Goal: Task Accomplishment & Management: Manage account settings

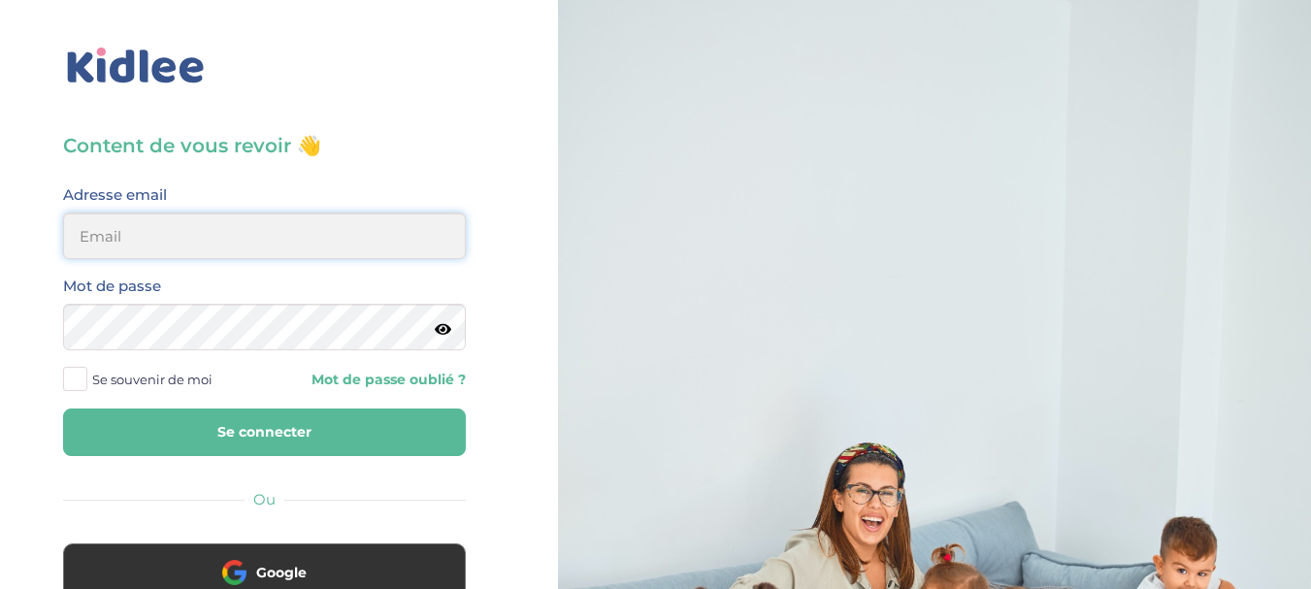
type input "[PERSON_NAME][EMAIL_ADDRESS][DOMAIN_NAME]"
click at [233, 423] on button "Se connecter" at bounding box center [264, 432] width 403 height 48
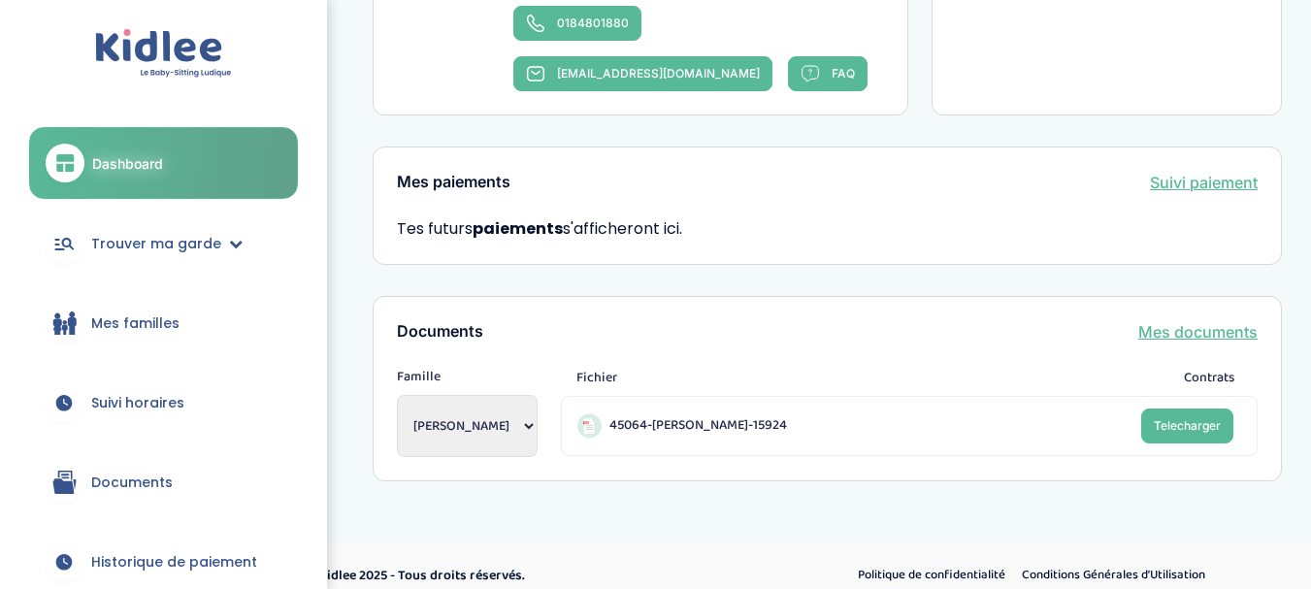
scroll to position [1307, 0]
click at [1151, 319] on link "Mes documents" at bounding box center [1197, 330] width 119 height 23
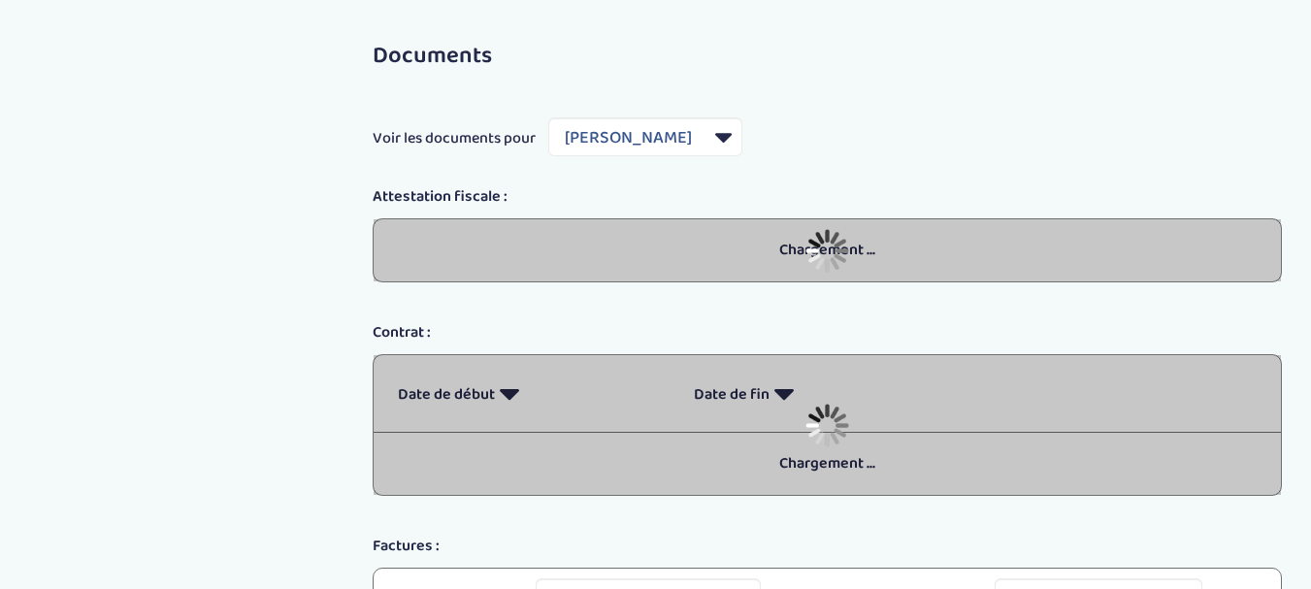
select select "7667"
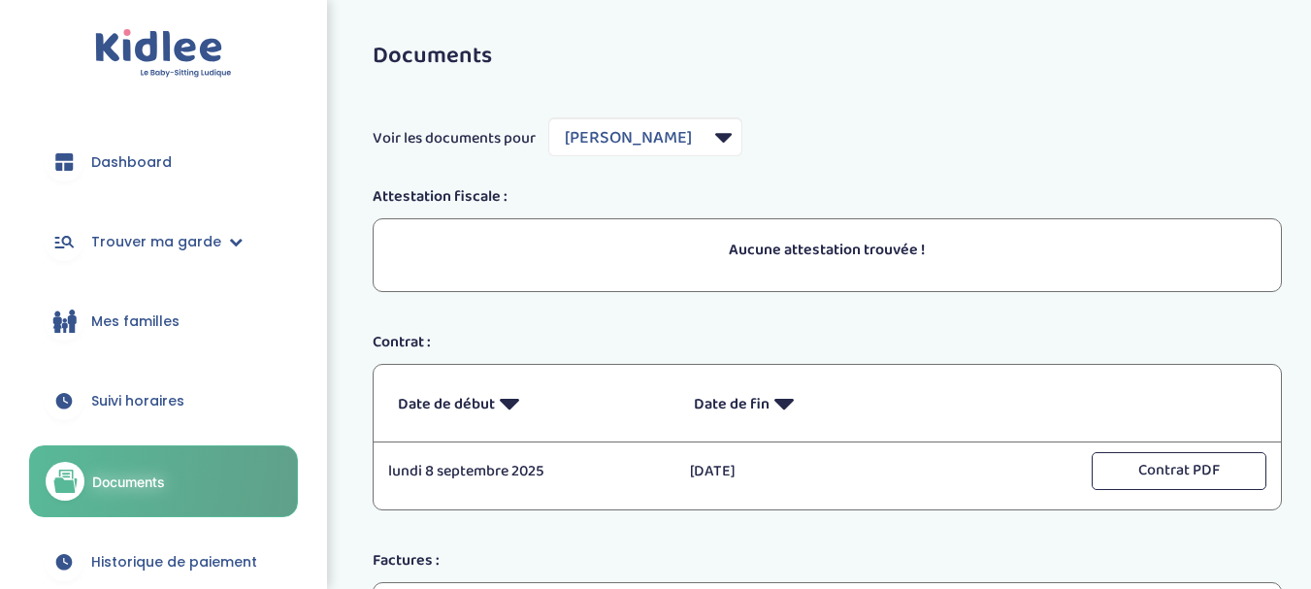
drag, startPoint x: 1042, startPoint y: 38, endPoint x: 647, endPoint y: 312, distance: 480.9
click at [647, 312] on div "Documents Voir les documents pour Filtrer par Famille Gauthier Alexandre Attest…" at bounding box center [827, 427] width 968 height 796
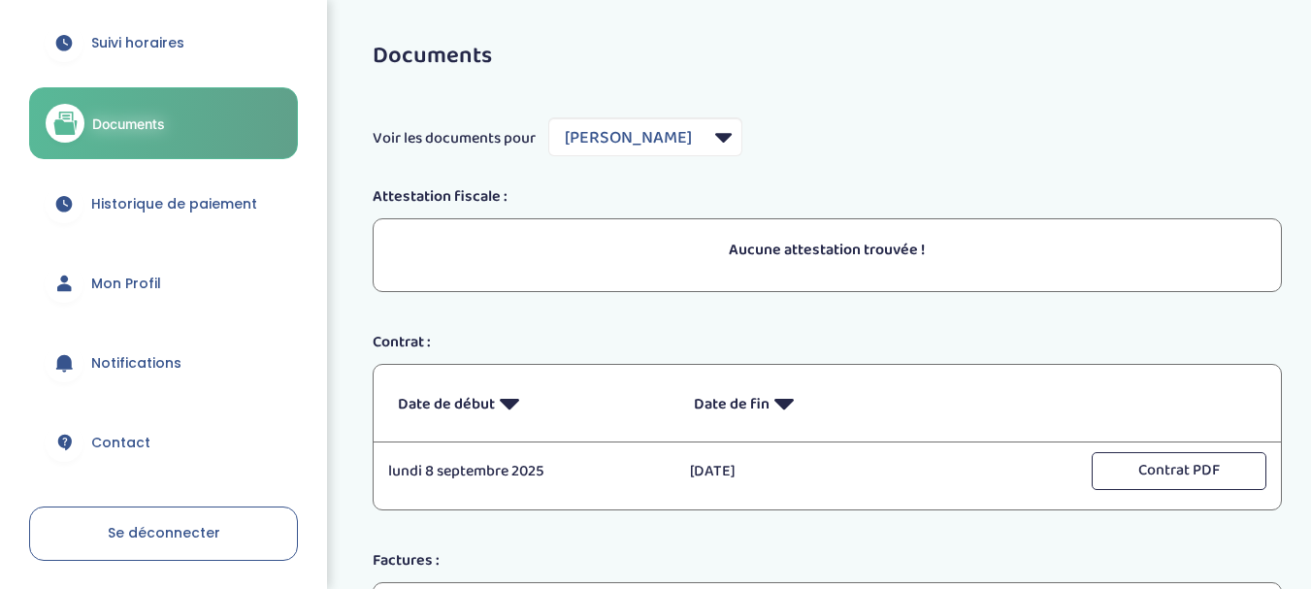
scroll to position [361, 0]
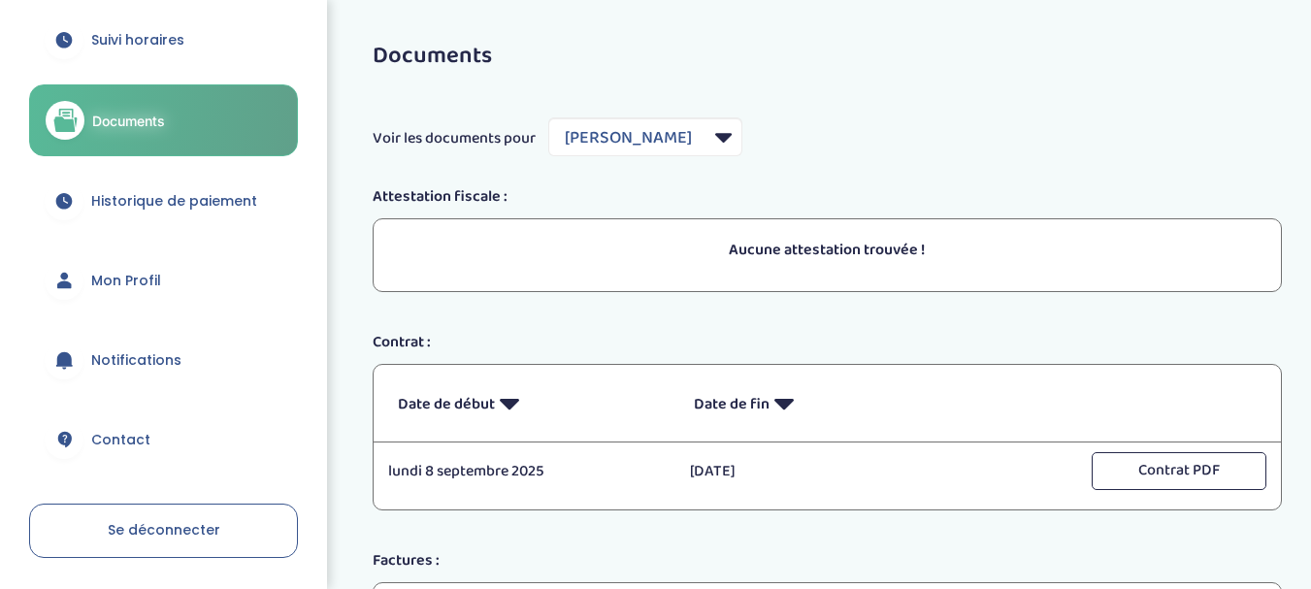
click at [142, 273] on span "Mon Profil" at bounding box center [126, 281] width 70 height 20
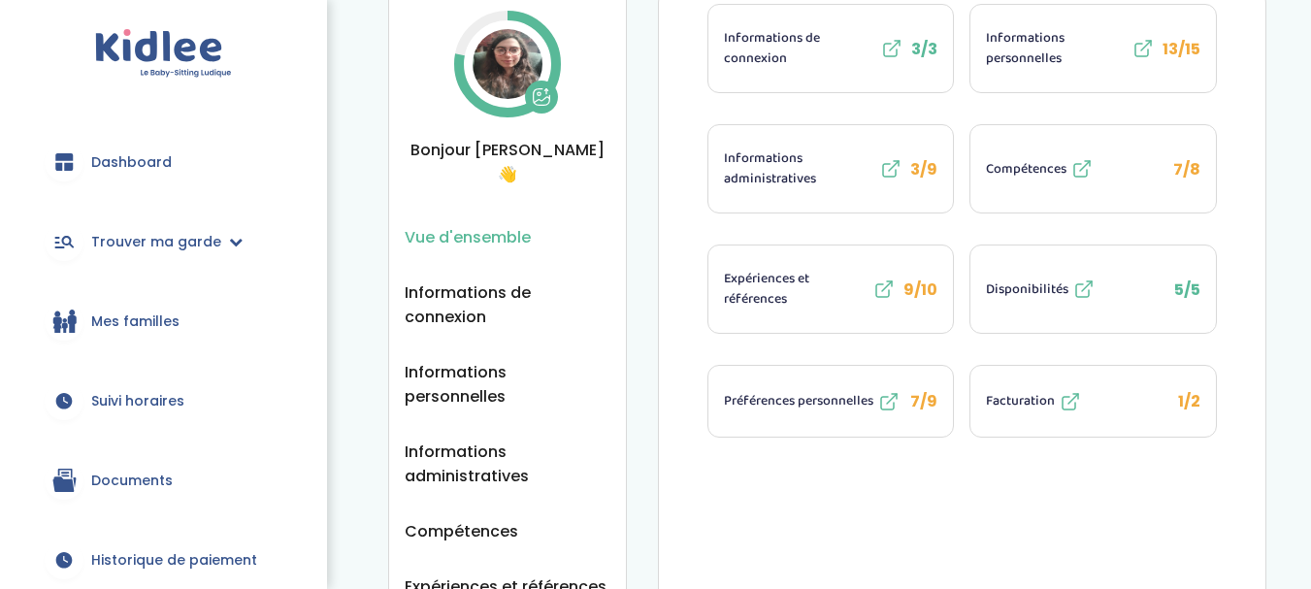
scroll to position [88, 0]
click at [1004, 396] on span "Facturation" at bounding box center [1020, 402] width 69 height 20
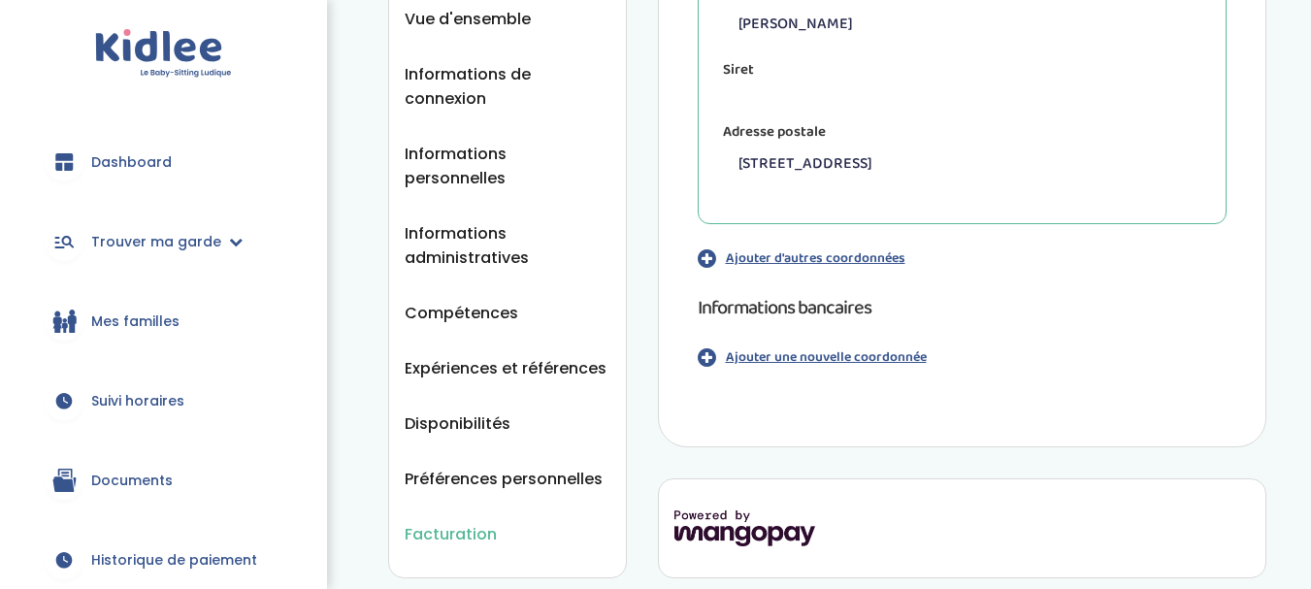
scroll to position [308, 0]
click at [813, 262] on p "Ajouter d'autres coordonnées" at bounding box center [815, 257] width 179 height 20
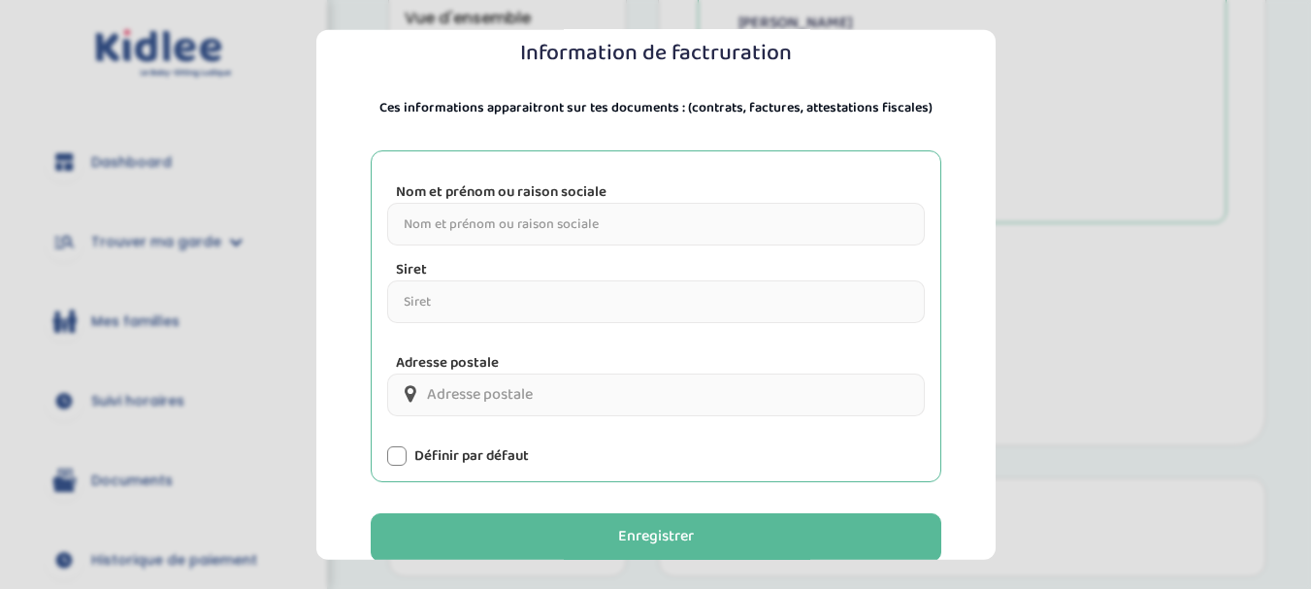
scroll to position [276, 0]
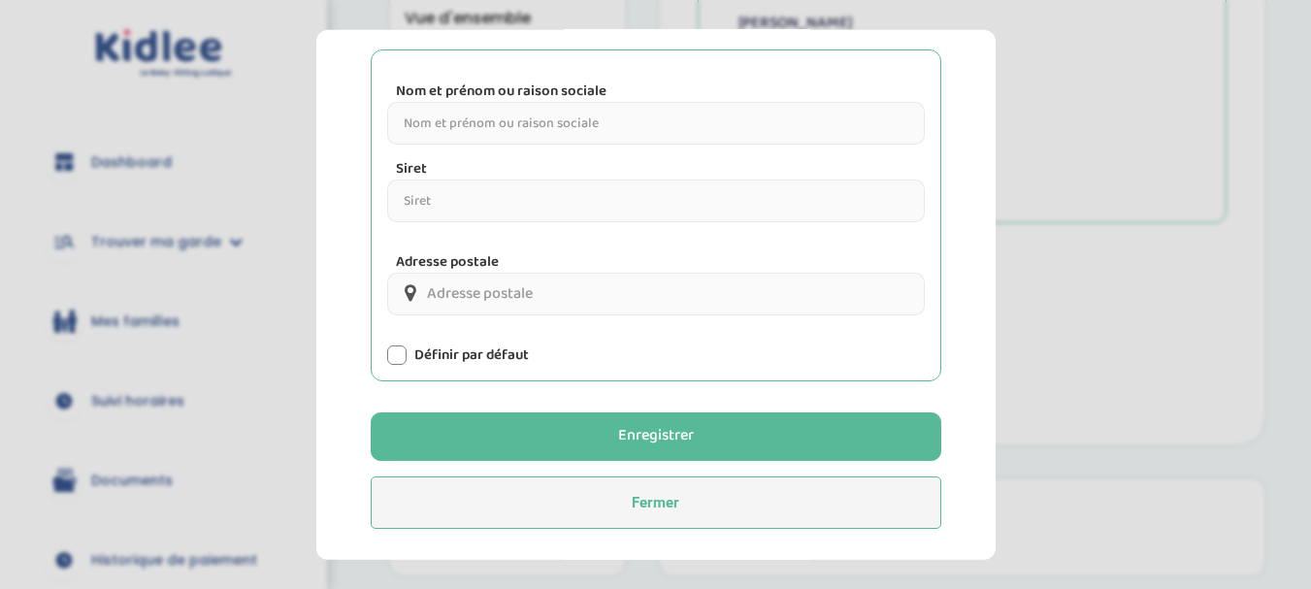
click at [642, 506] on button "Fermer" at bounding box center [656, 502] width 570 height 52
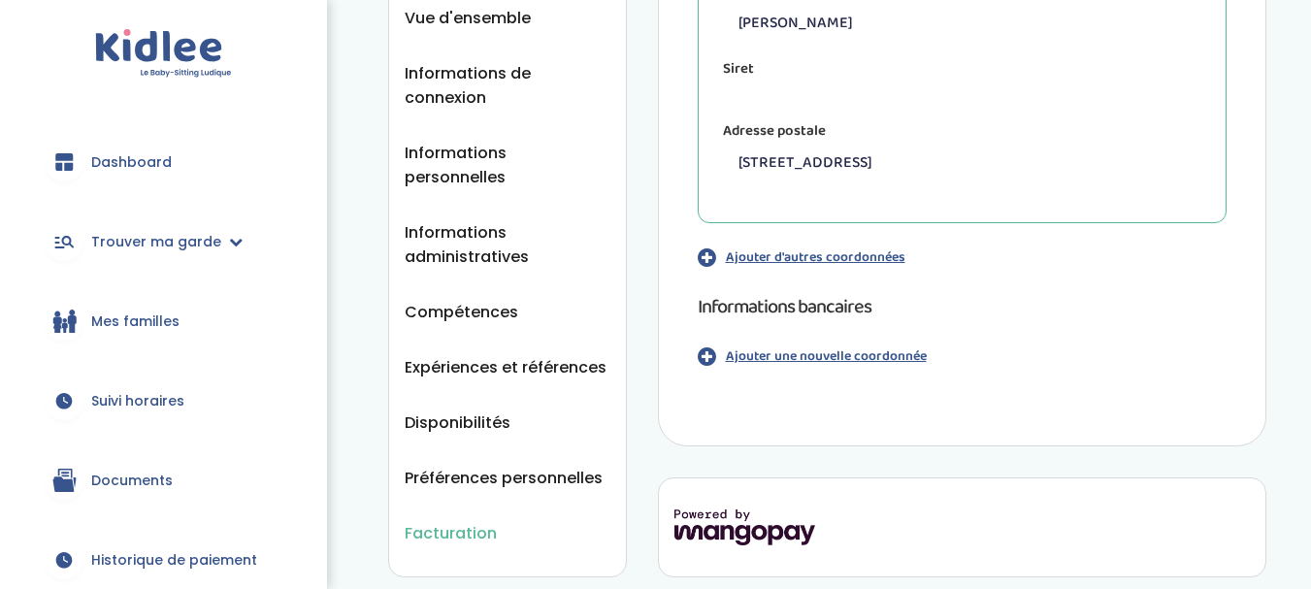
click at [815, 355] on p "Ajouter une nouvelle coordonnée" at bounding box center [826, 356] width 201 height 20
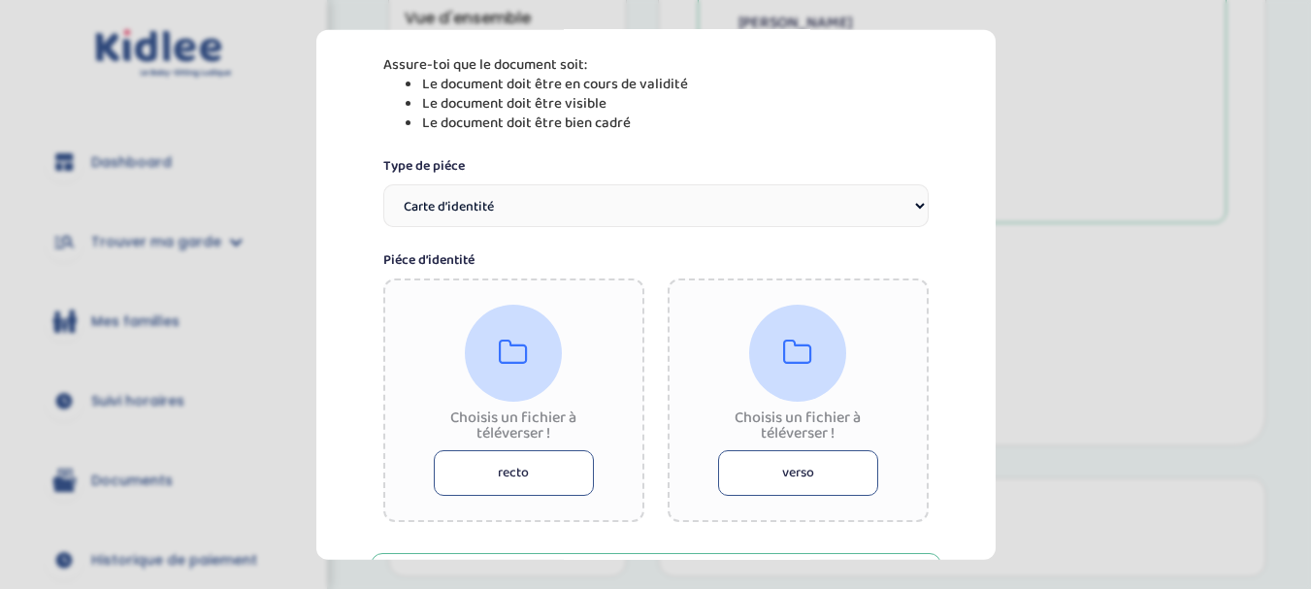
scroll to position [268, 0]
click at [554, 487] on button "recto" at bounding box center [514, 470] width 160 height 46
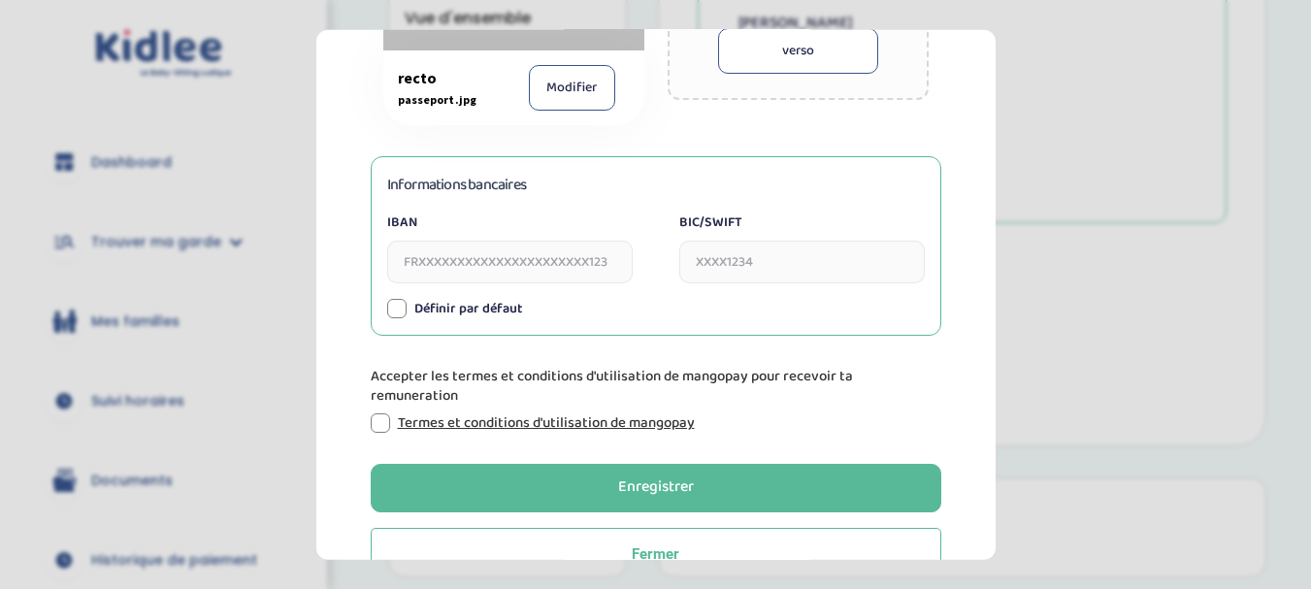
scroll to position [739, 0]
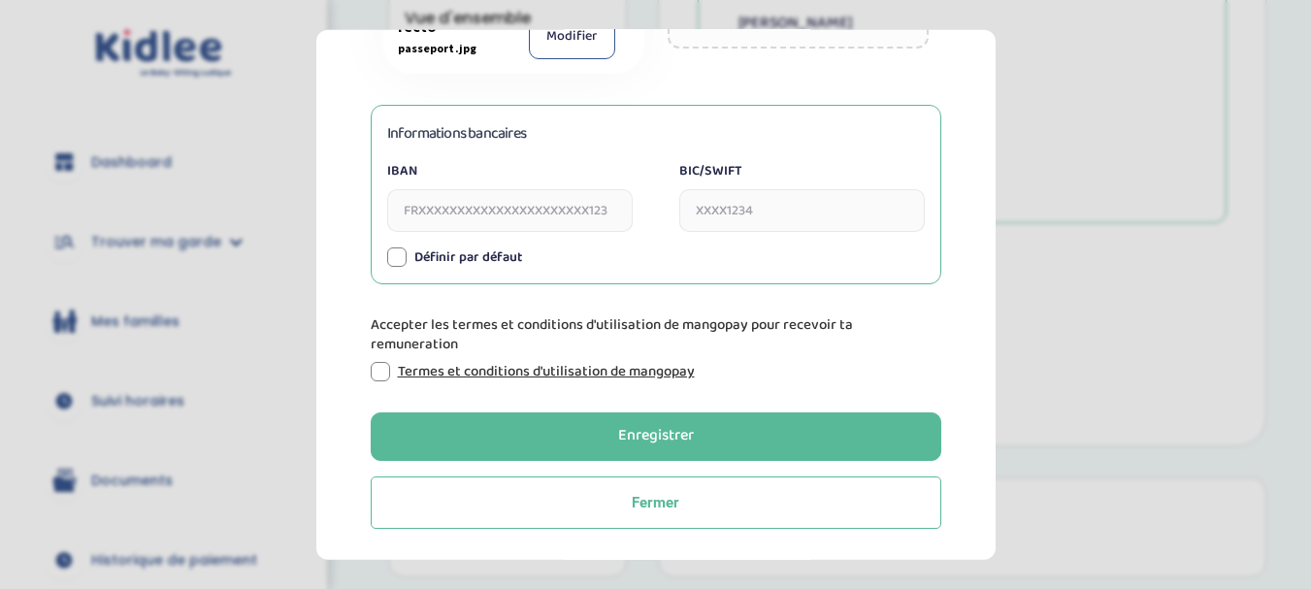
click at [536, 205] on input "IBAN" at bounding box center [509, 209] width 245 height 43
paste input "[FINANCIAL_ID]"
type input "[FINANCIAL_ID]"
click at [790, 199] on input "BIC/SWIFT" at bounding box center [801, 209] width 245 height 43
paste input "P S S T F R P P M O N"
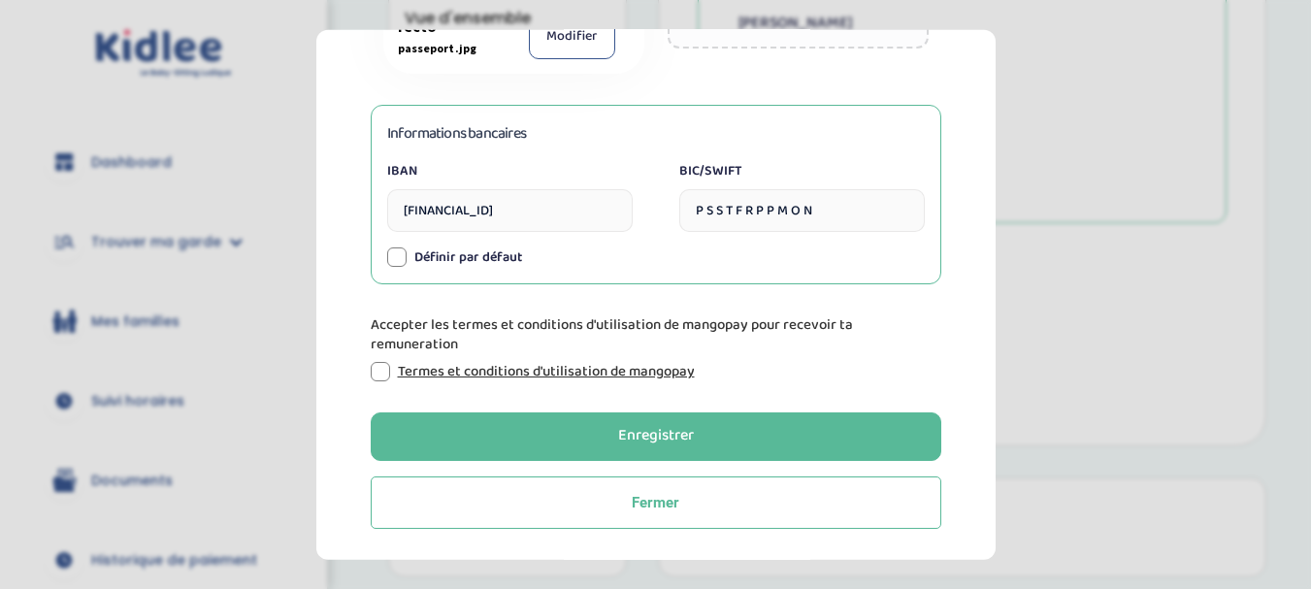
type input "[SWIFT_CODE]"
click at [382, 364] on div at bounding box center [380, 370] width 19 height 19
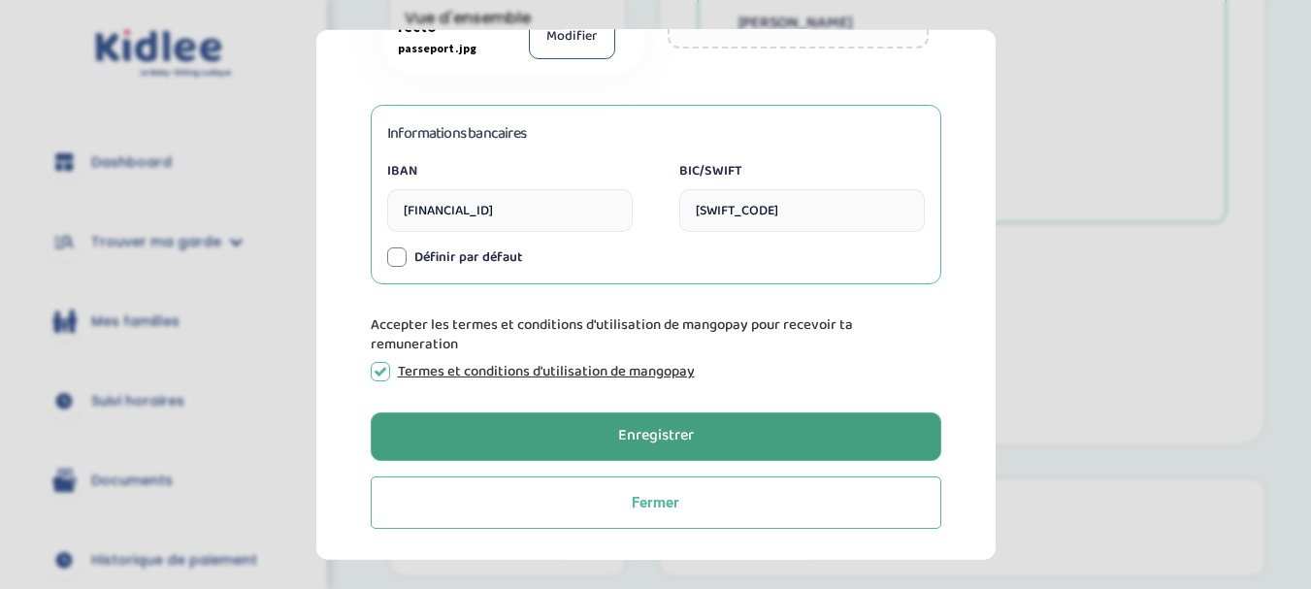
click at [590, 434] on button "Enregistrer" at bounding box center [656, 435] width 570 height 49
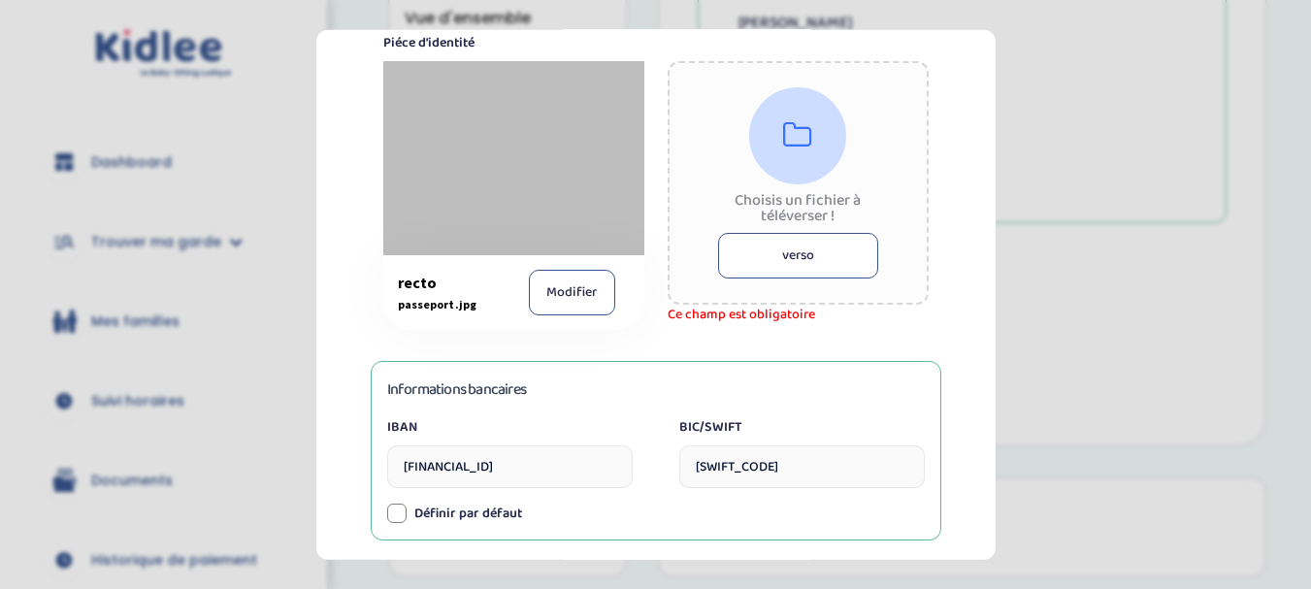
scroll to position [479, 0]
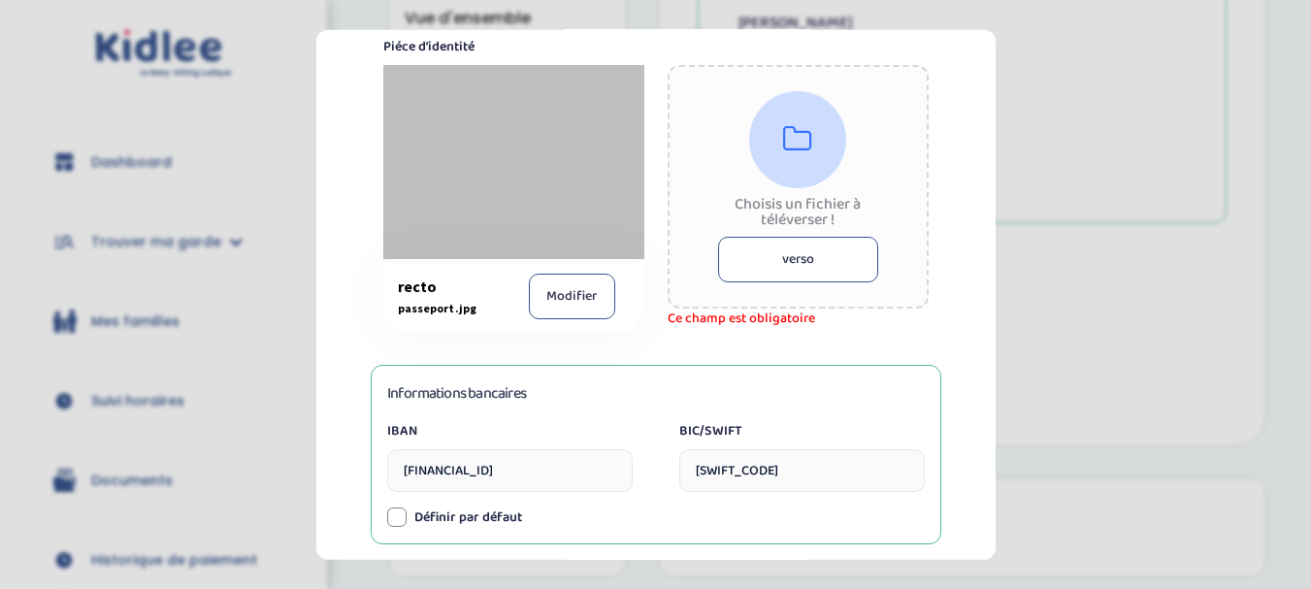
click at [825, 259] on button "verso" at bounding box center [798, 259] width 160 height 46
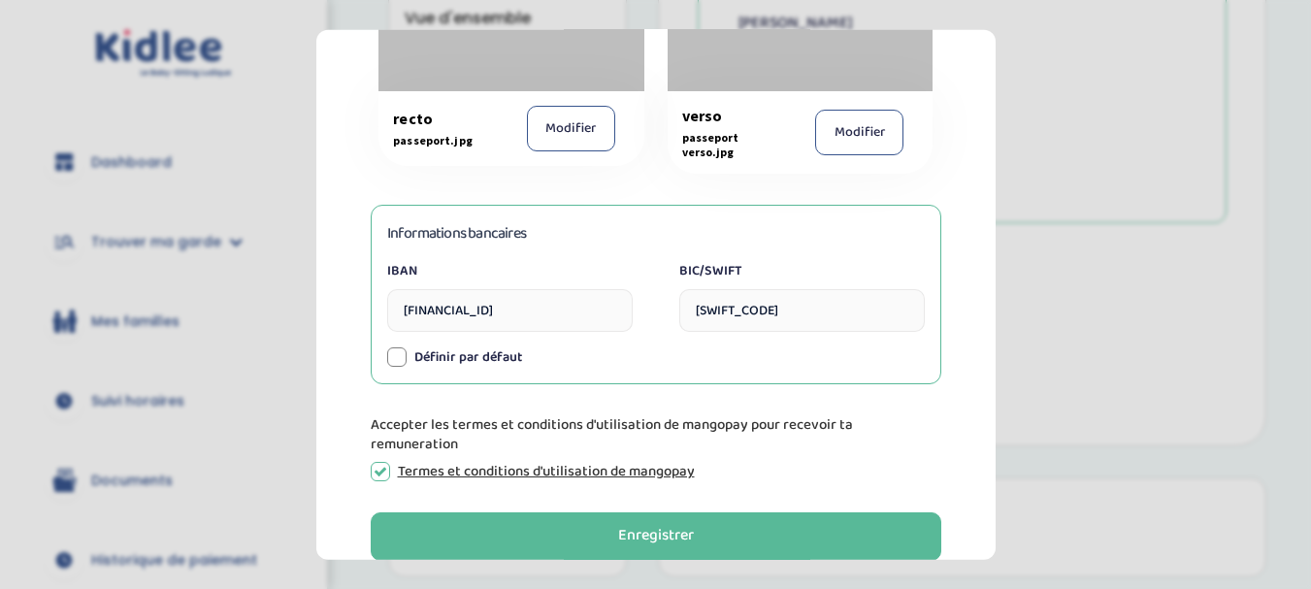
scroll to position [747, 0]
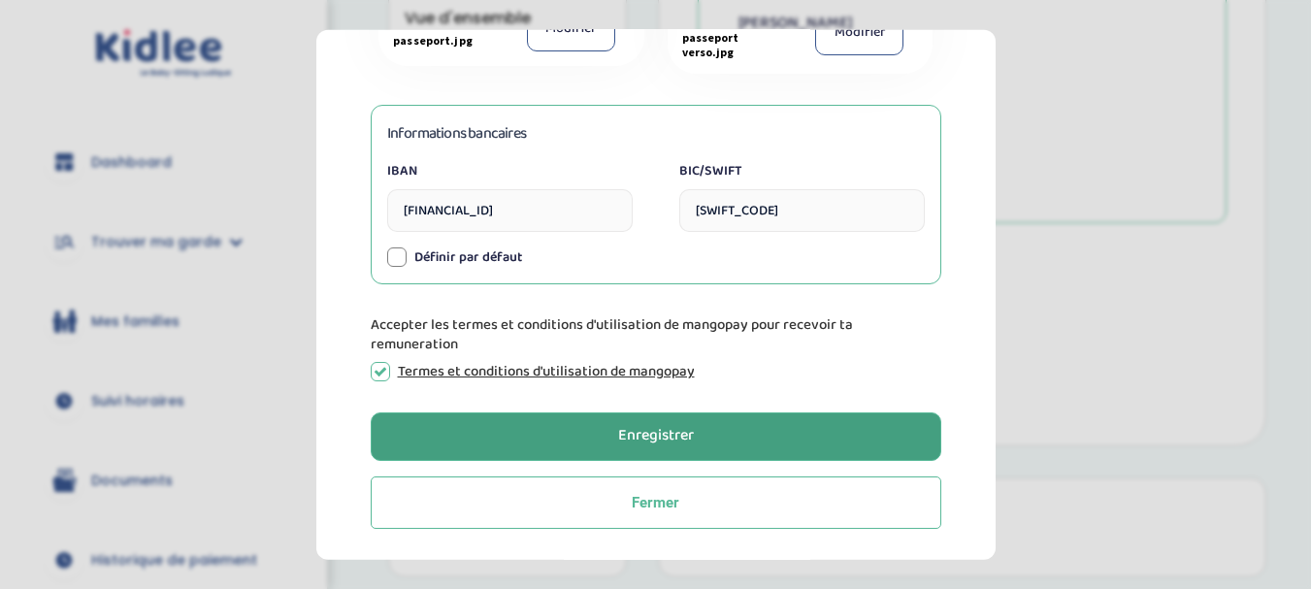
click at [714, 435] on button "Enregistrer" at bounding box center [656, 435] width 570 height 49
